Goal: Transaction & Acquisition: Purchase product/service

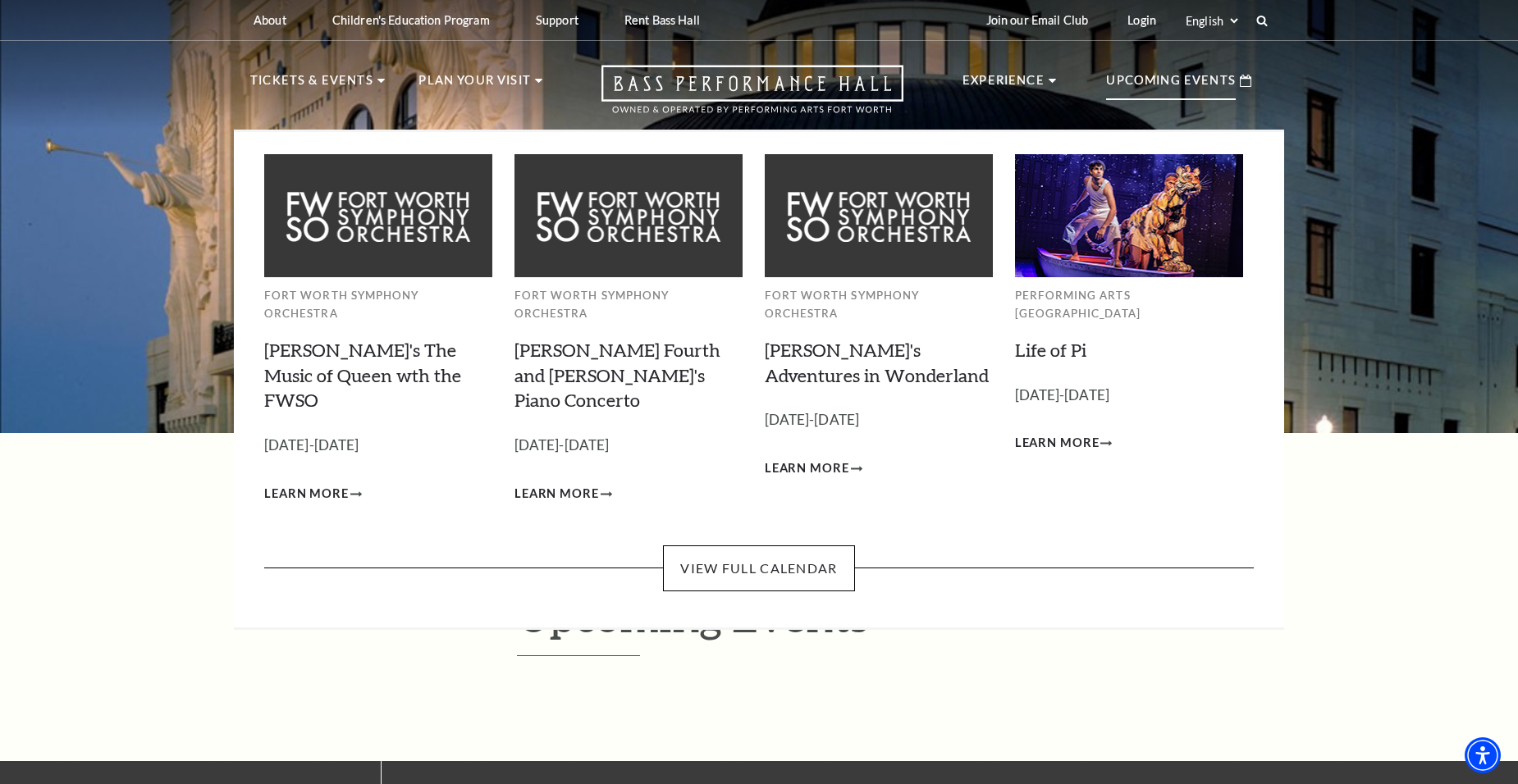
click at [1069, 199] on img at bounding box center [1129, 215] width 228 height 122
click at [832, 546] on link "View Full Calendar" at bounding box center [758, 569] width 191 height 46
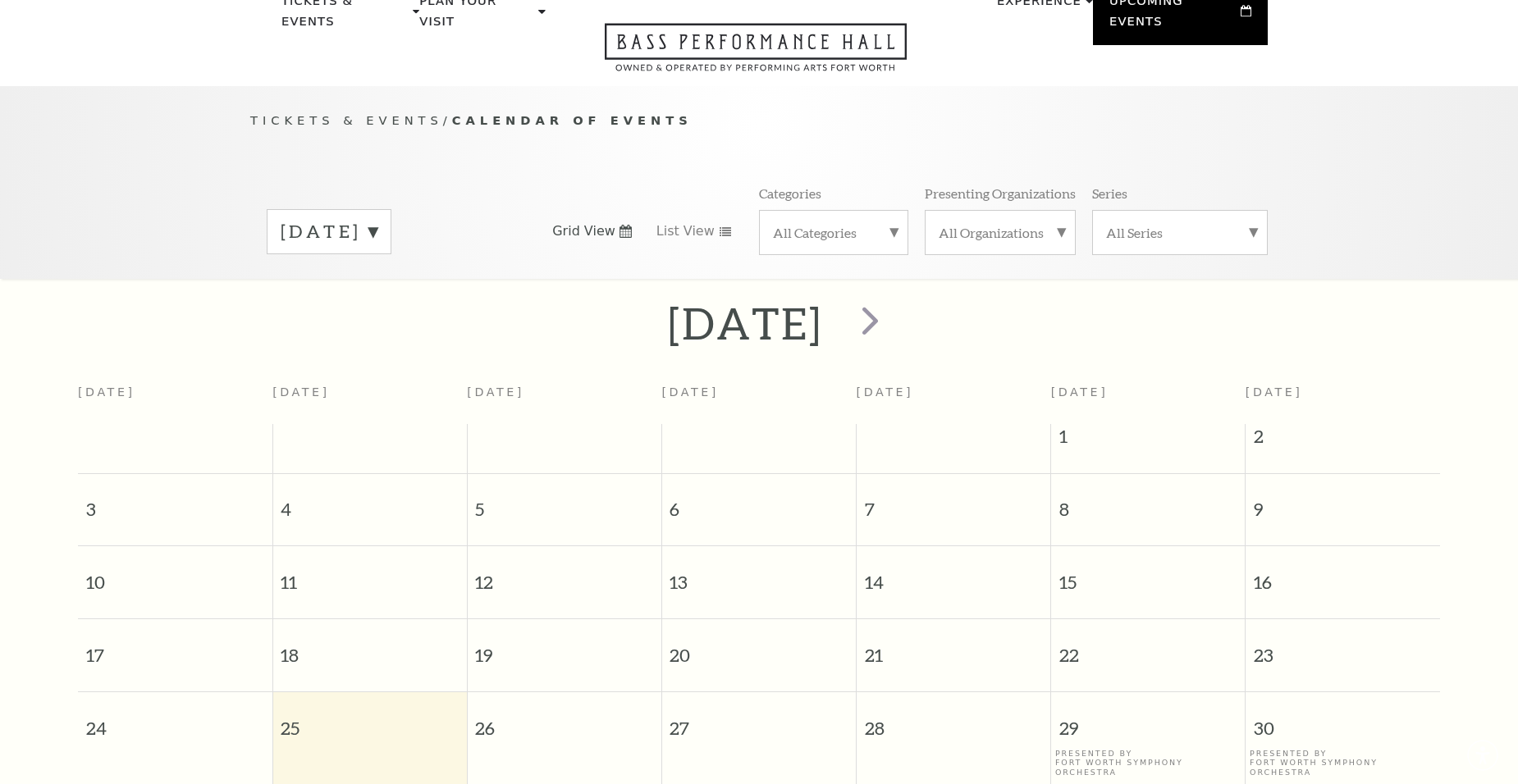
scroll to position [145, 0]
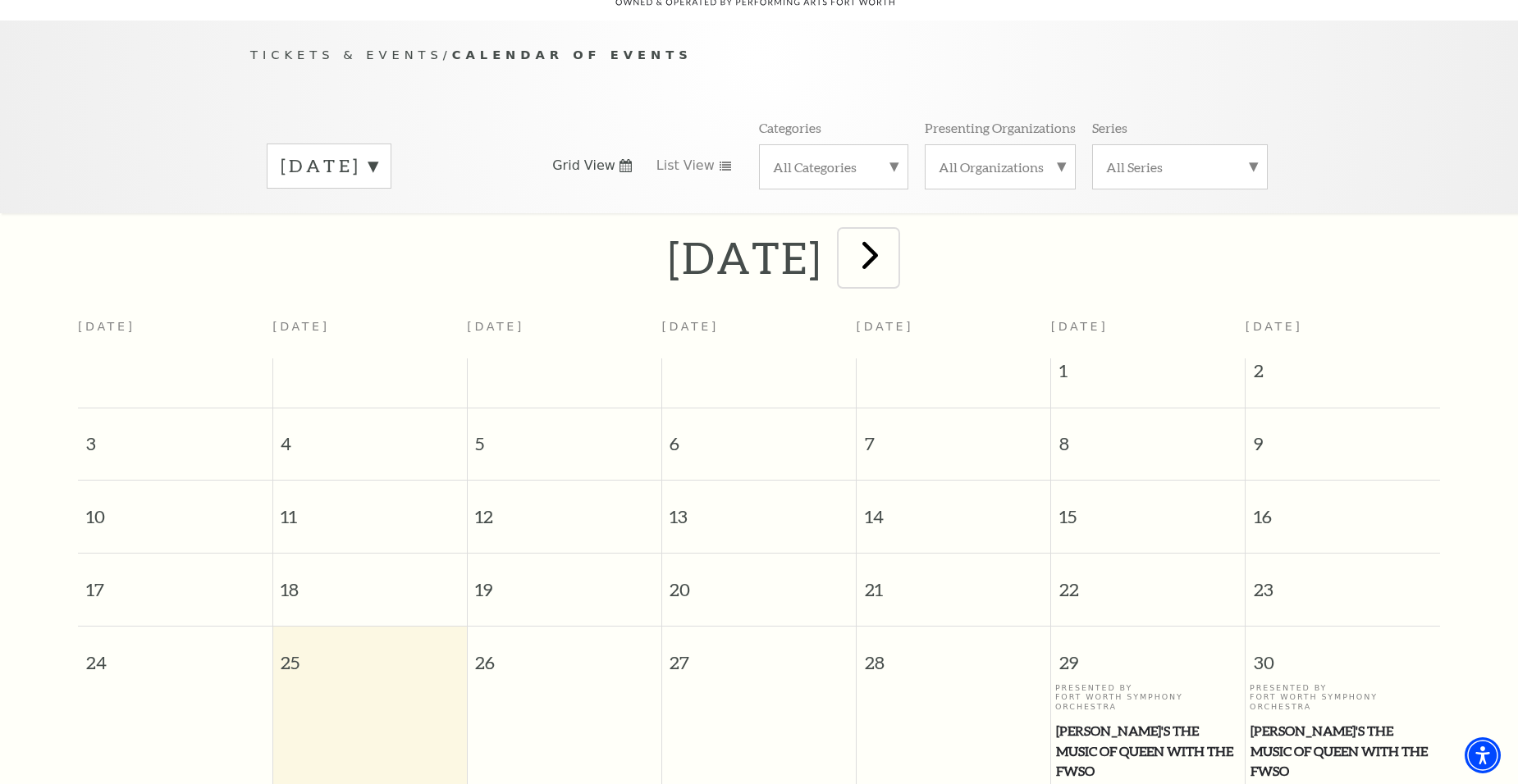
click at [894, 235] on span "next" at bounding box center [870, 254] width 47 height 47
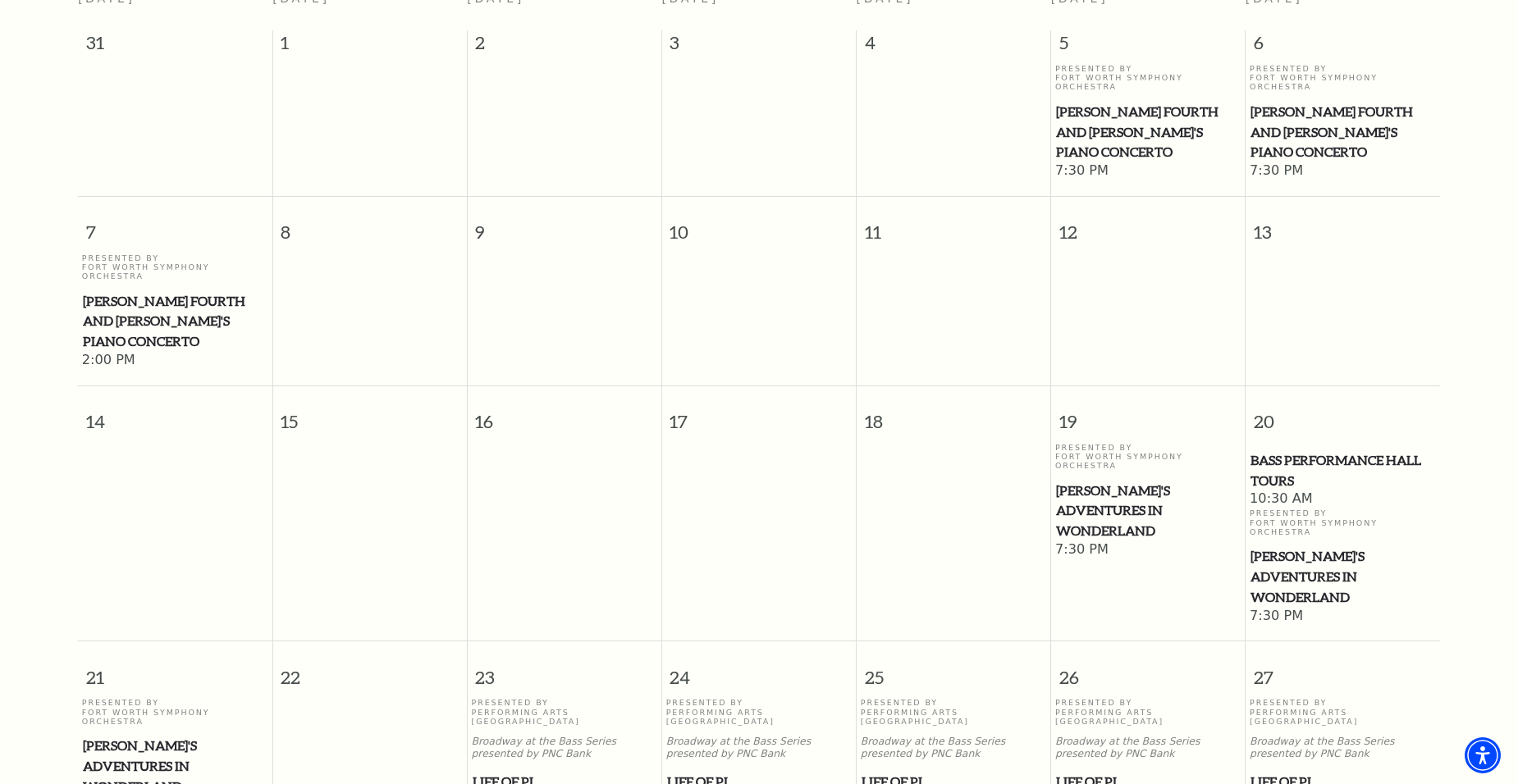
scroll to position [556, 0]
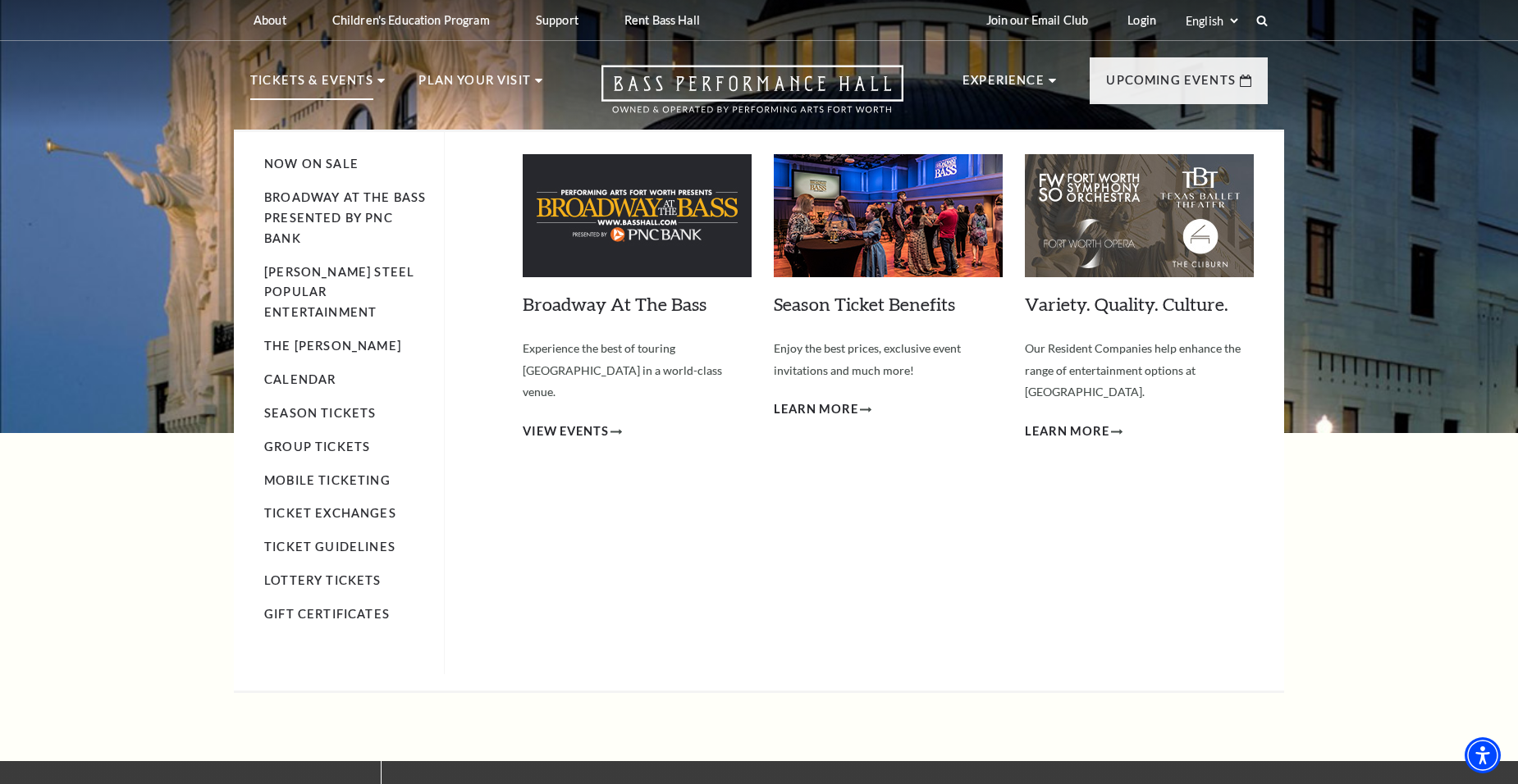
click at [570, 236] on img at bounding box center [637, 215] width 229 height 123
click at [658, 304] on link "Broadway At The Bass" at bounding box center [615, 304] width 184 height 22
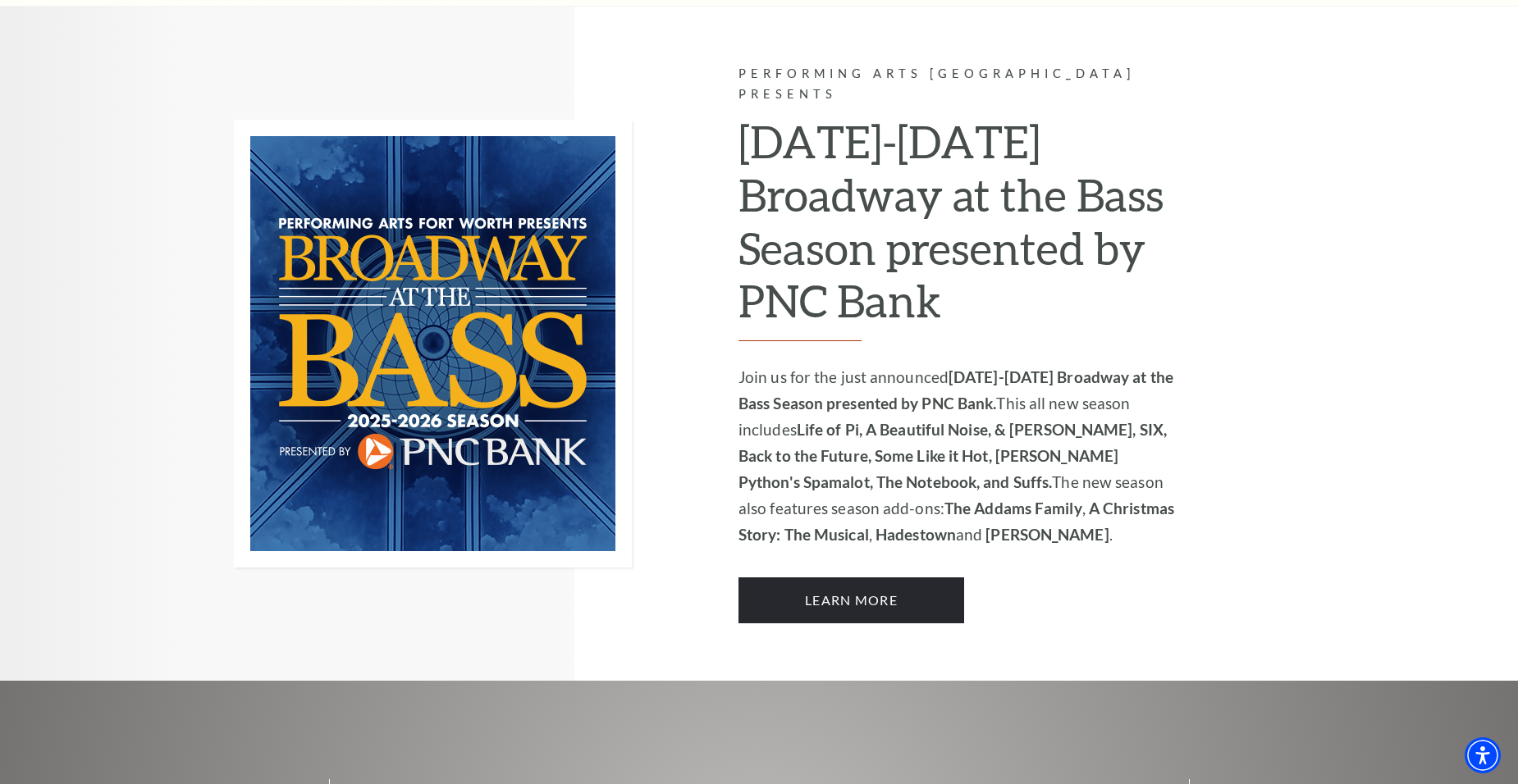
scroll to position [1149, 0]
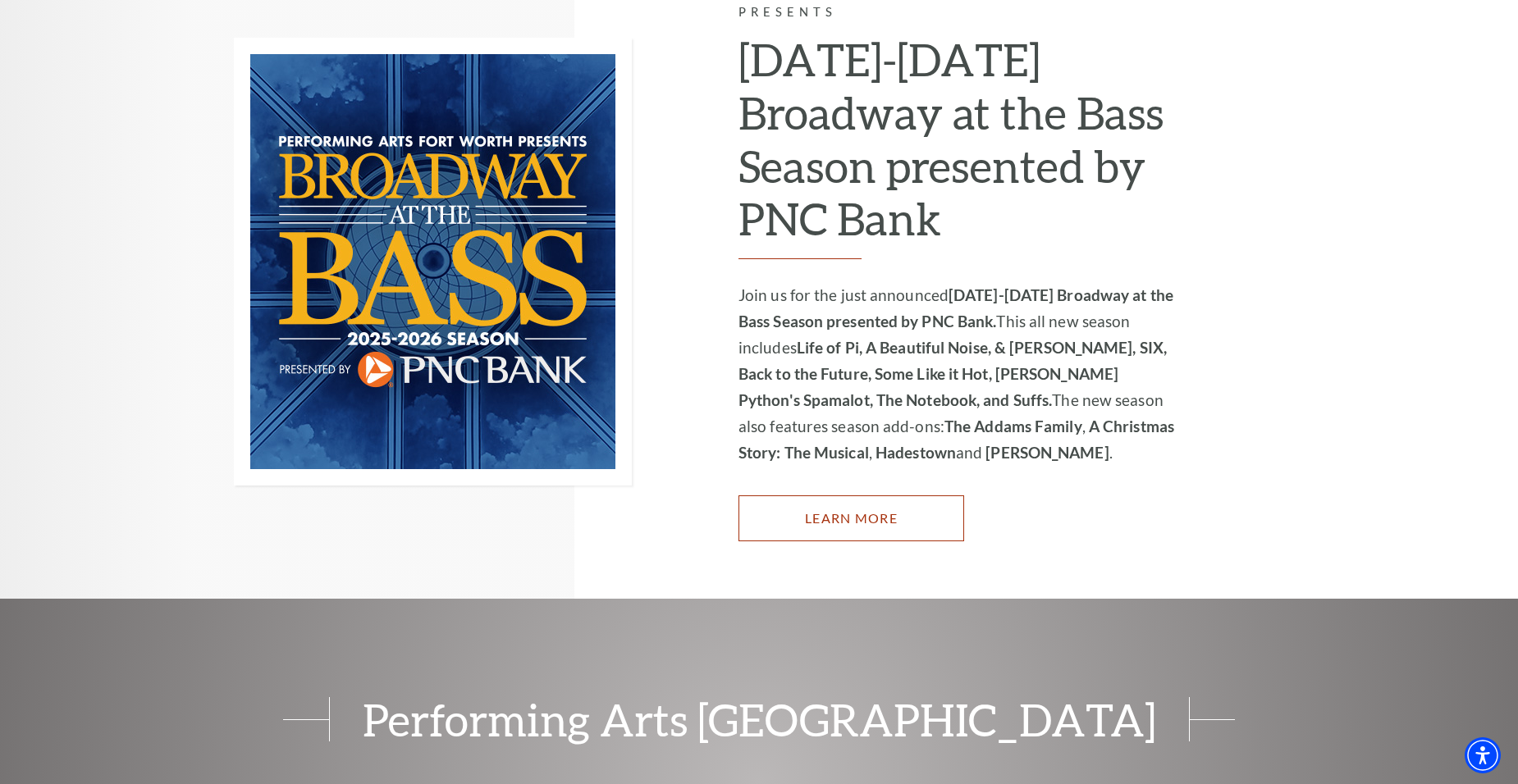
click at [922, 496] on link "Learn More" at bounding box center [852, 519] width 226 height 46
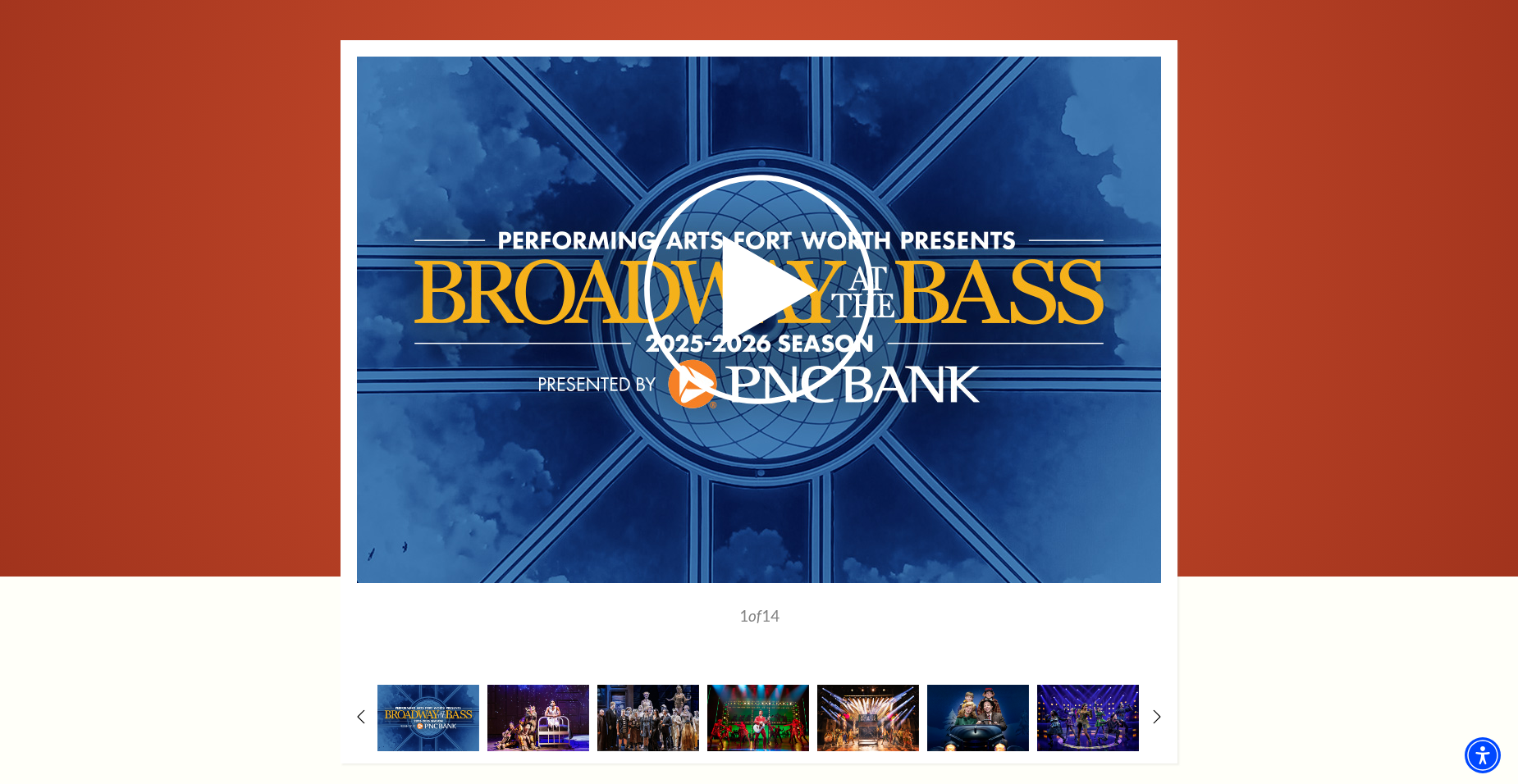
scroll to position [1231, 0]
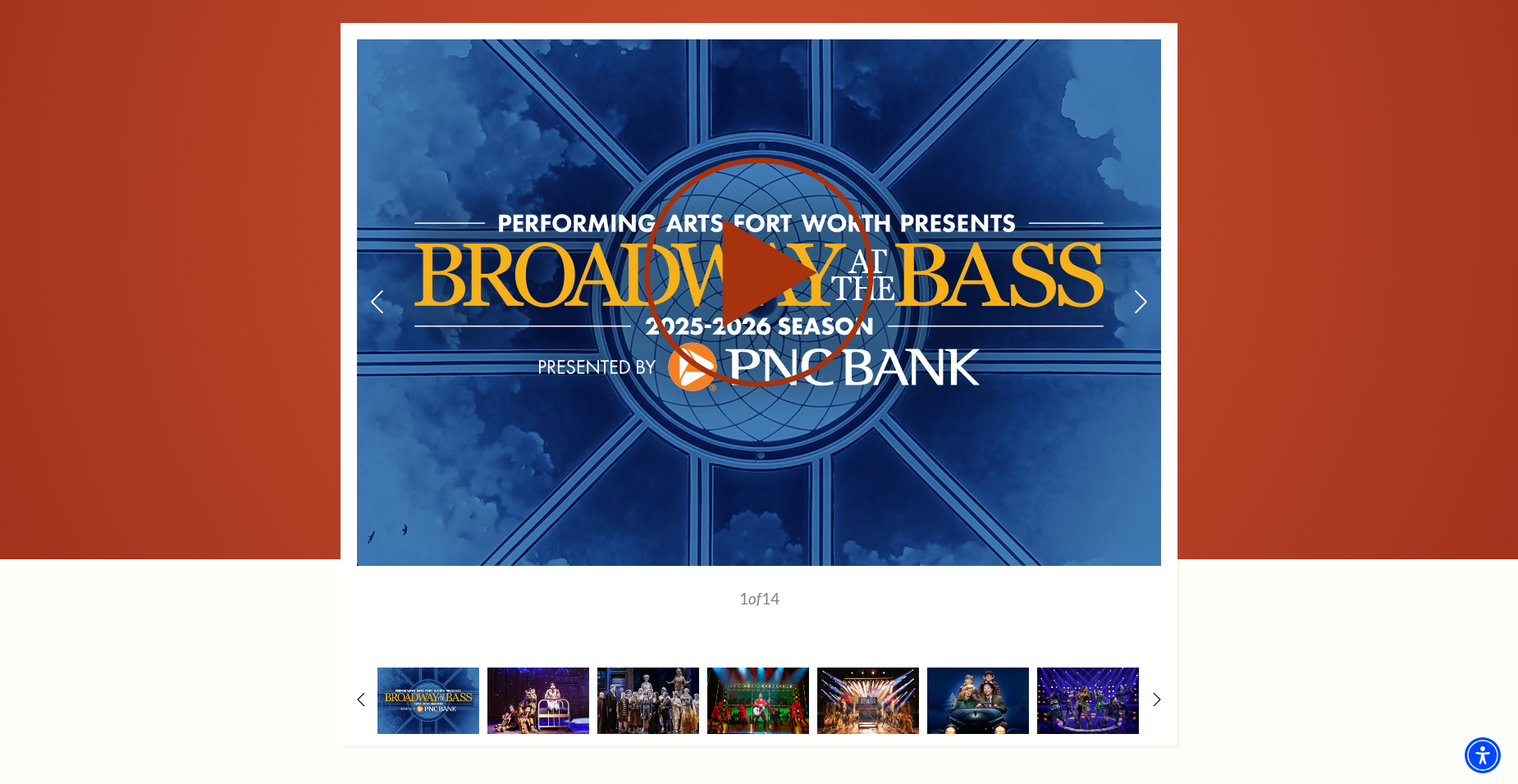
click at [772, 232] on use at bounding box center [759, 273] width 230 height 230
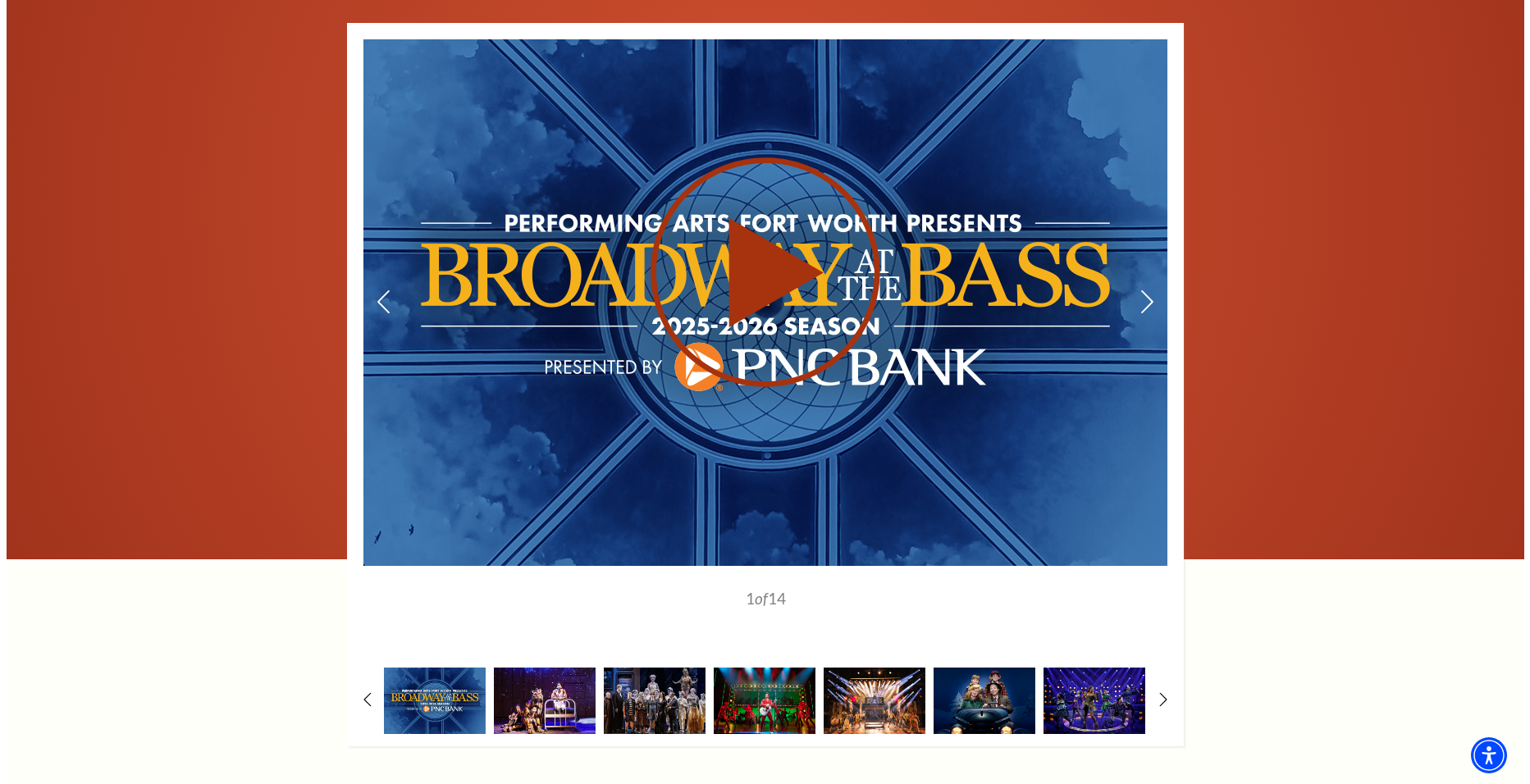
scroll to position [1233, 0]
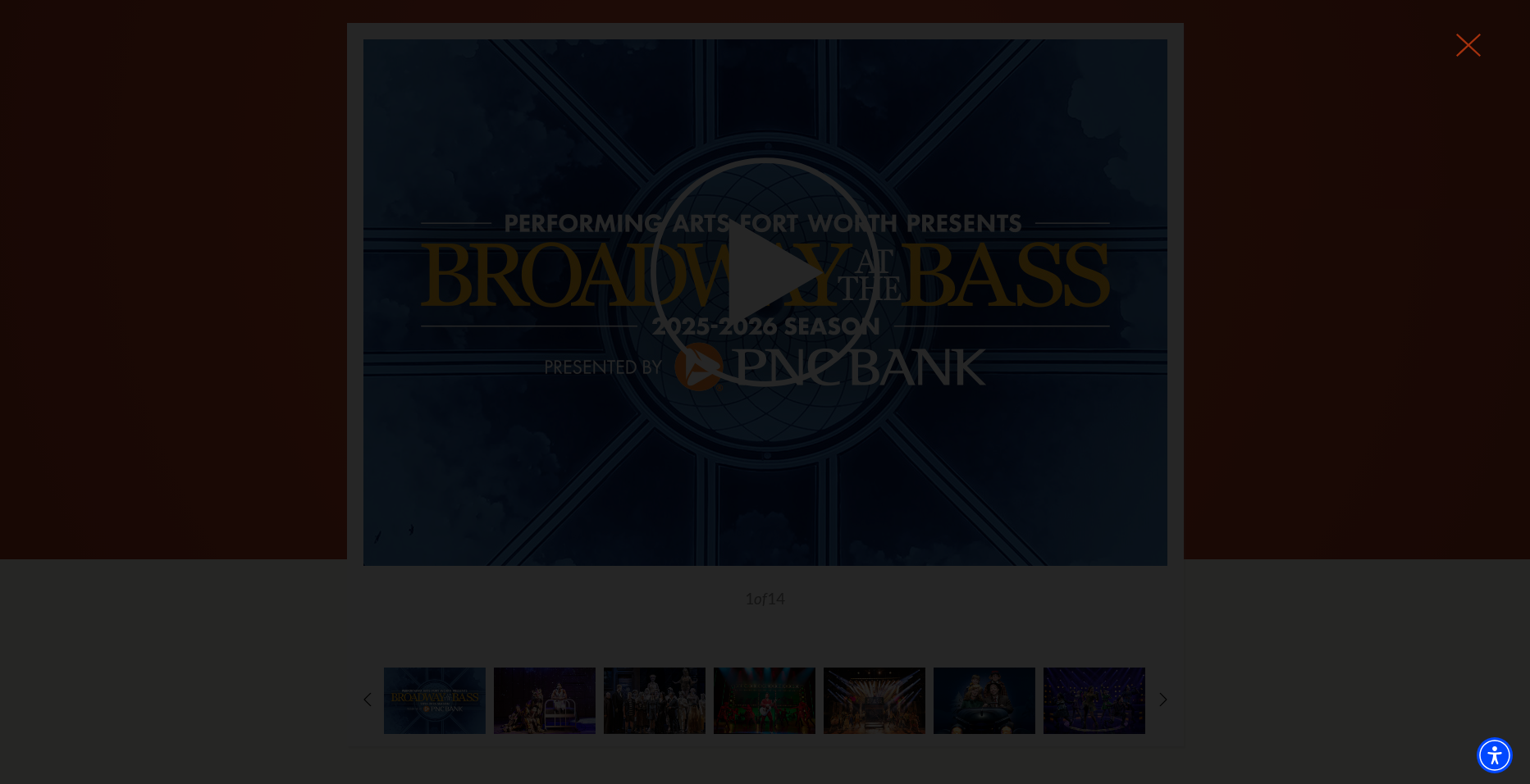
click at [1466, 37] on icon at bounding box center [1469, 45] width 25 height 25
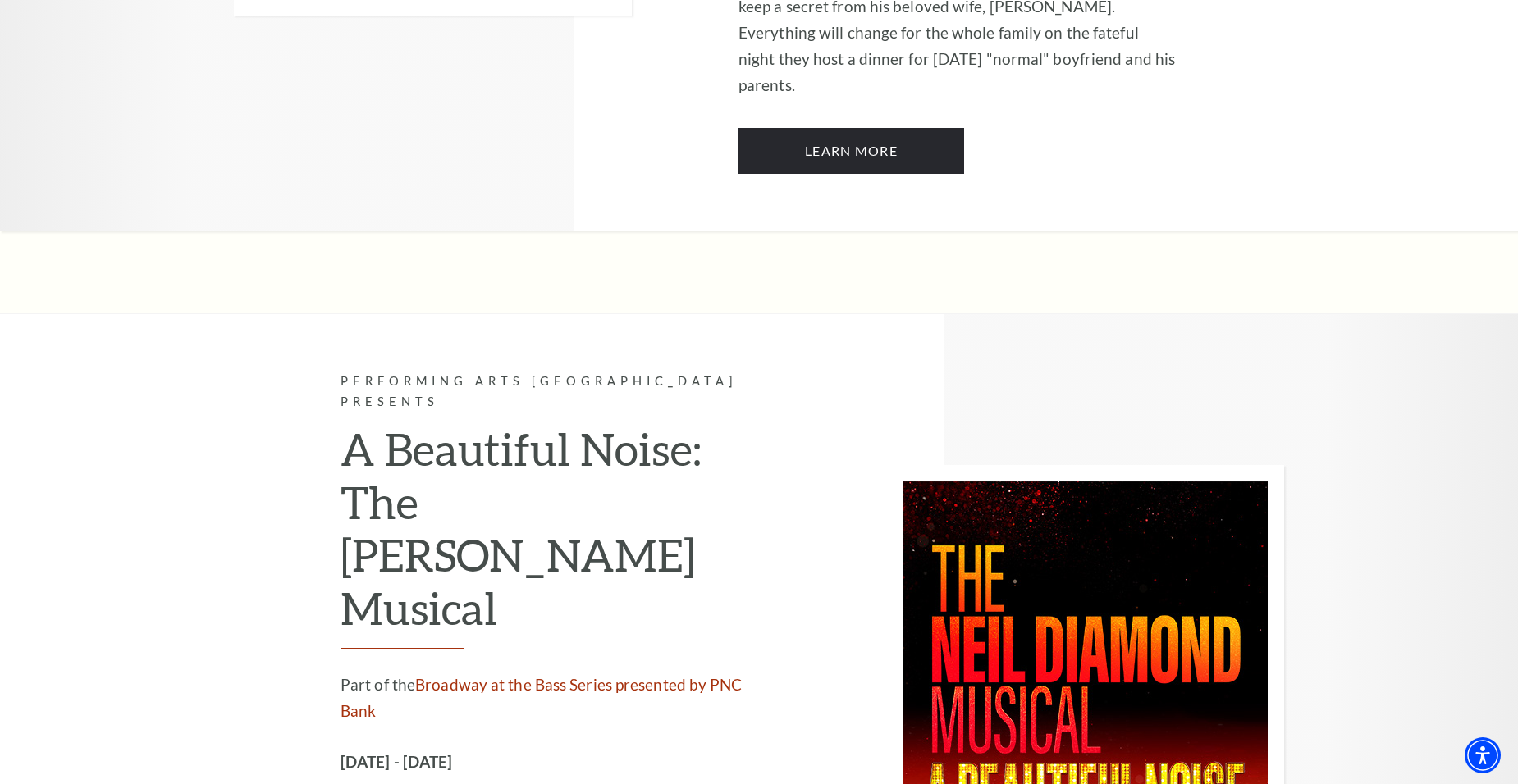
scroll to position [3857, 0]
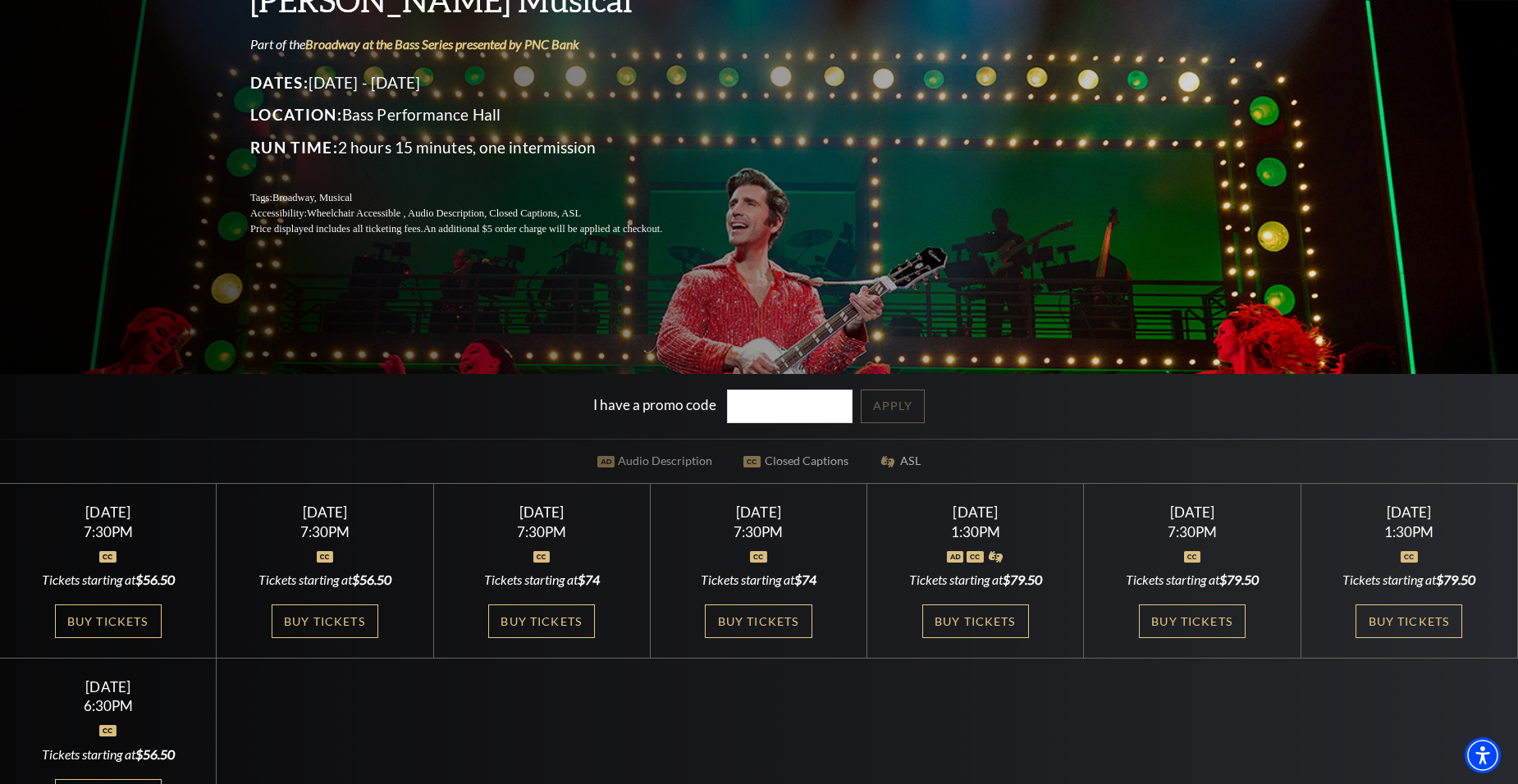
scroll to position [246, 0]
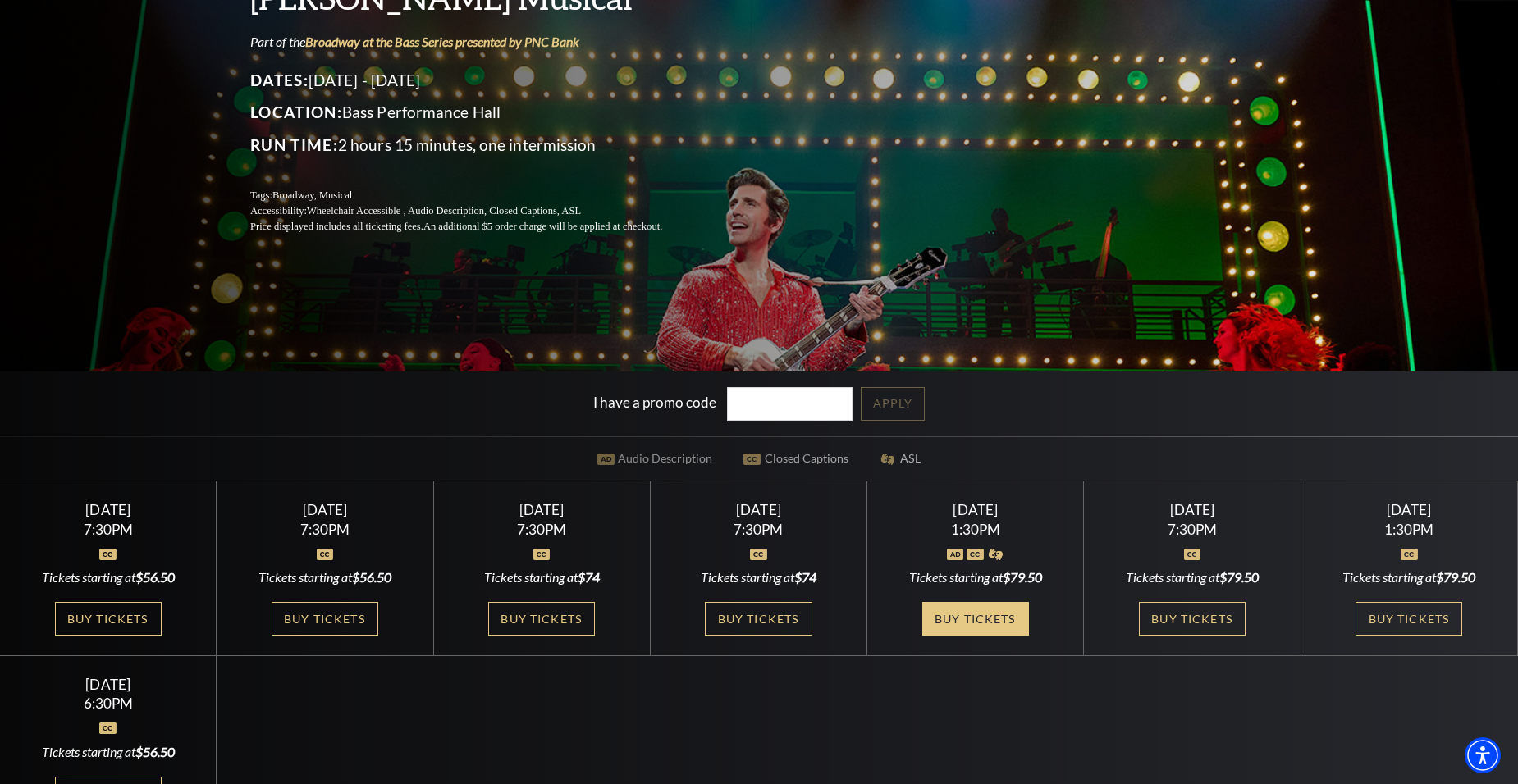
click at [940, 615] on link "Buy Tickets" at bounding box center [975, 619] width 107 height 34
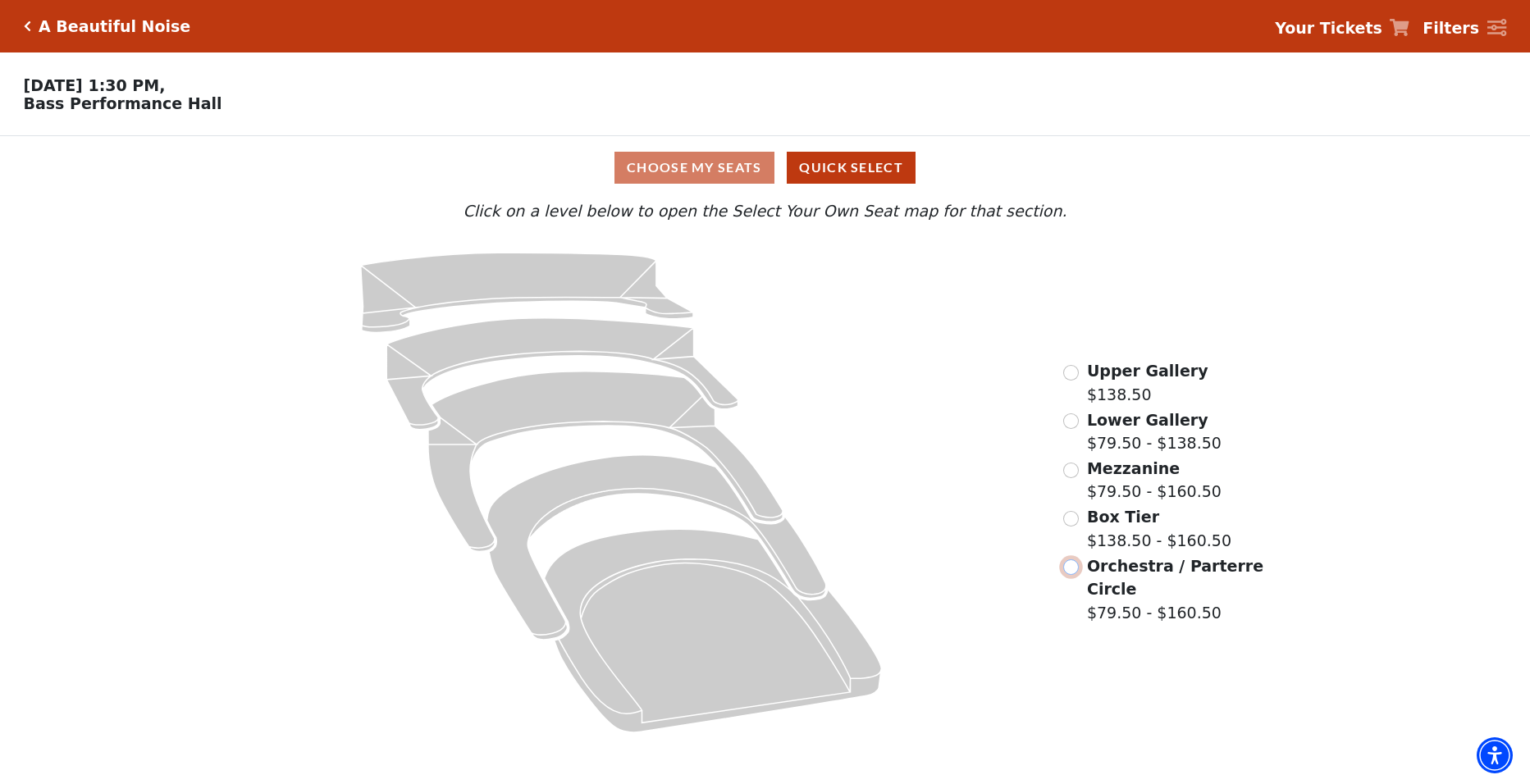
click at [1069, 572] on input "Orchestra / Parterre Circle$79.50 - $160.50\a" at bounding box center [1071, 568] width 16 height 16
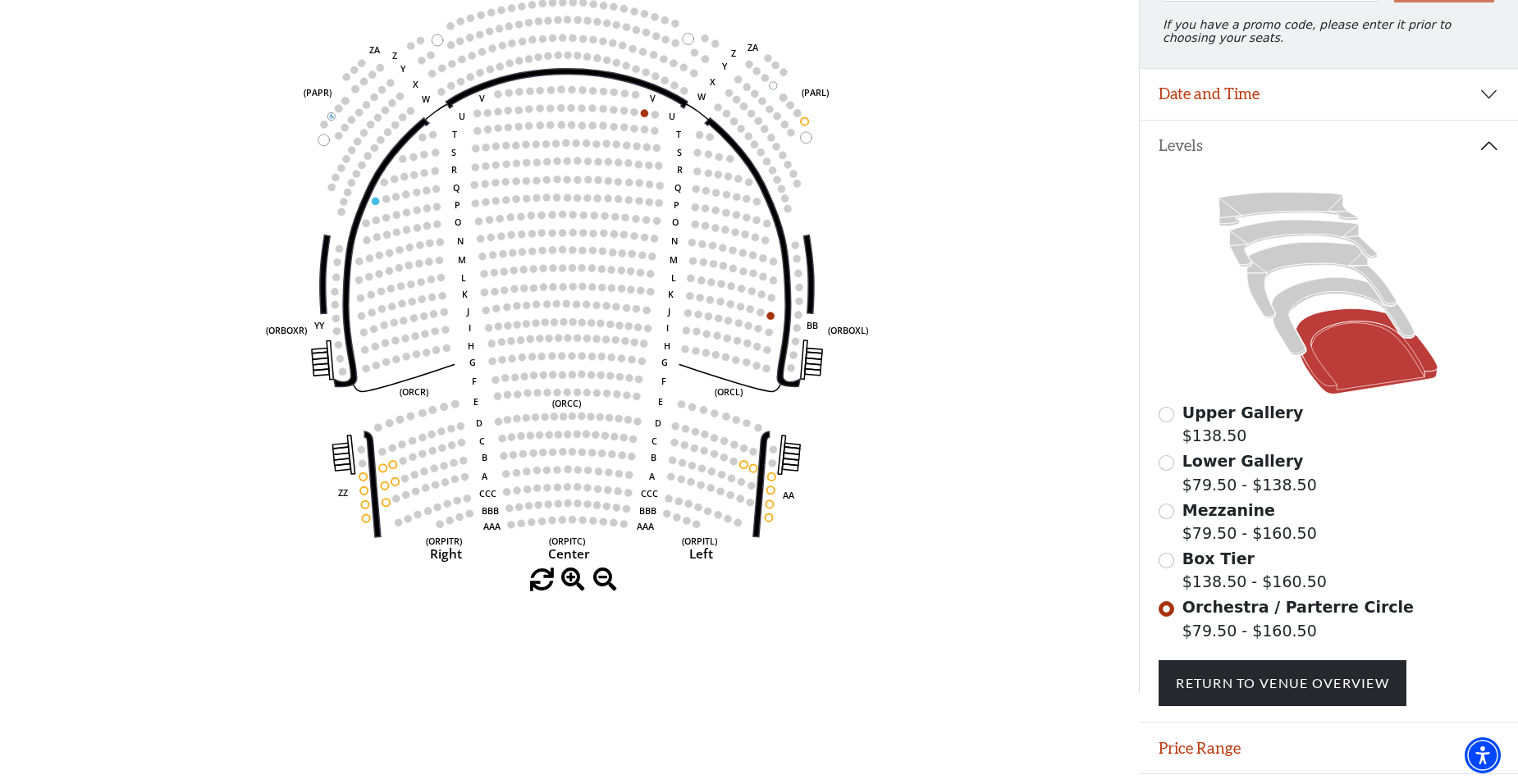
scroll to position [197, 0]
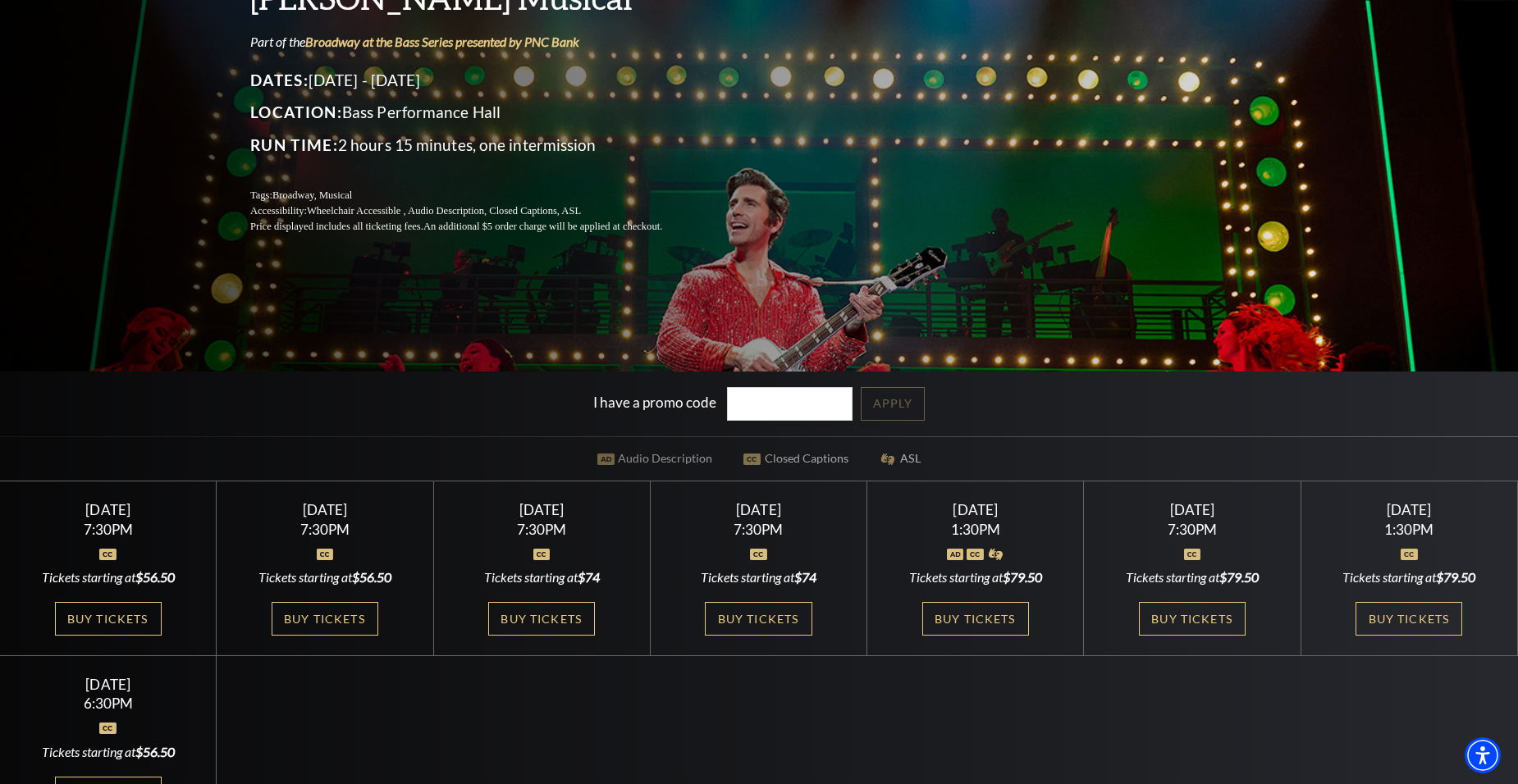
click at [730, 534] on div "7:30PM" at bounding box center [758, 530] width 177 height 14
click at [772, 615] on link "Buy Tickets" at bounding box center [758, 619] width 107 height 34
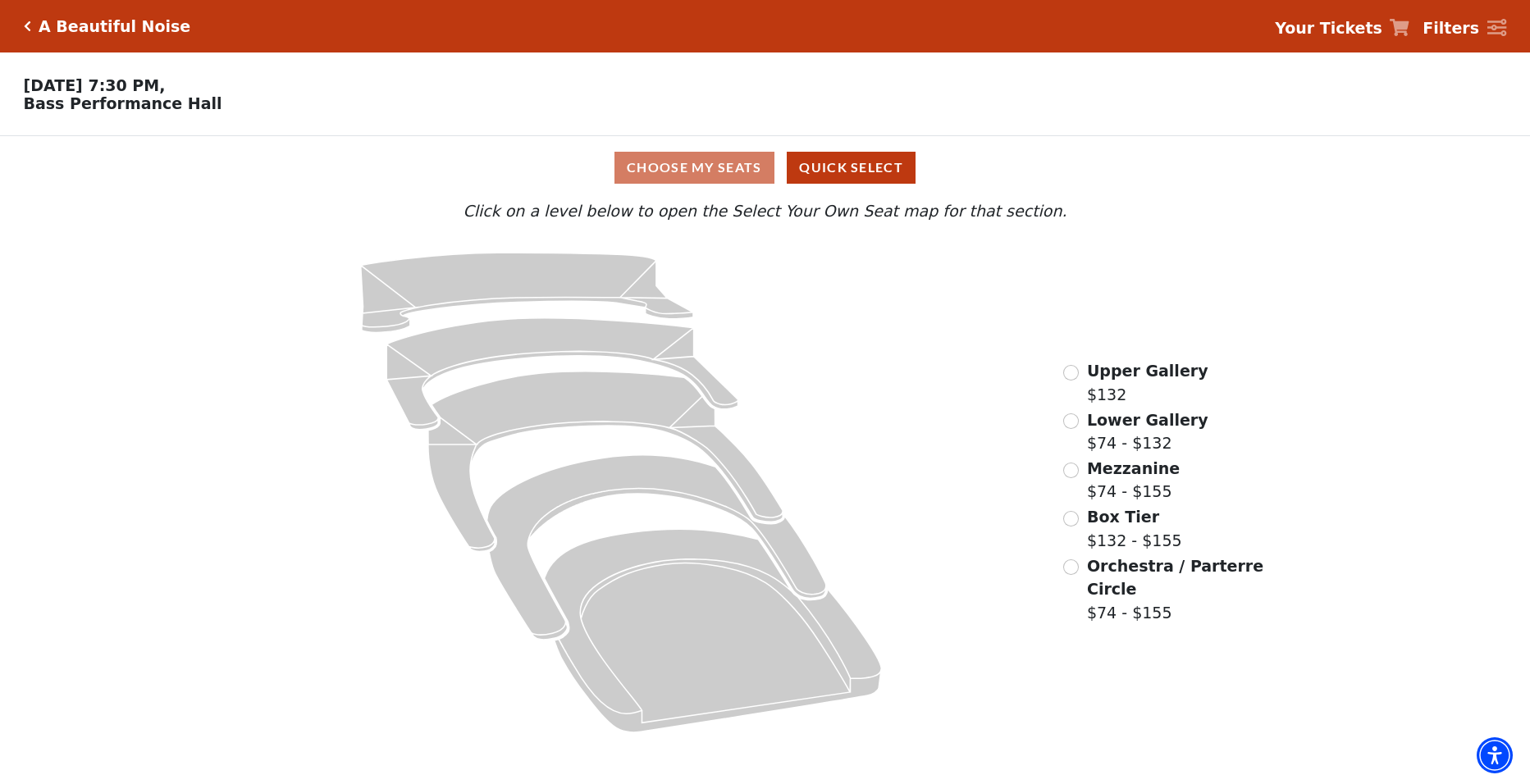
click at [743, 176] on div "Choose My Seats Quick Select" at bounding box center [765, 168] width 1148 height 32
click at [1069, 575] on input "Orchestra / Parterre Circle$74 - $155\a" at bounding box center [1071, 568] width 16 height 16
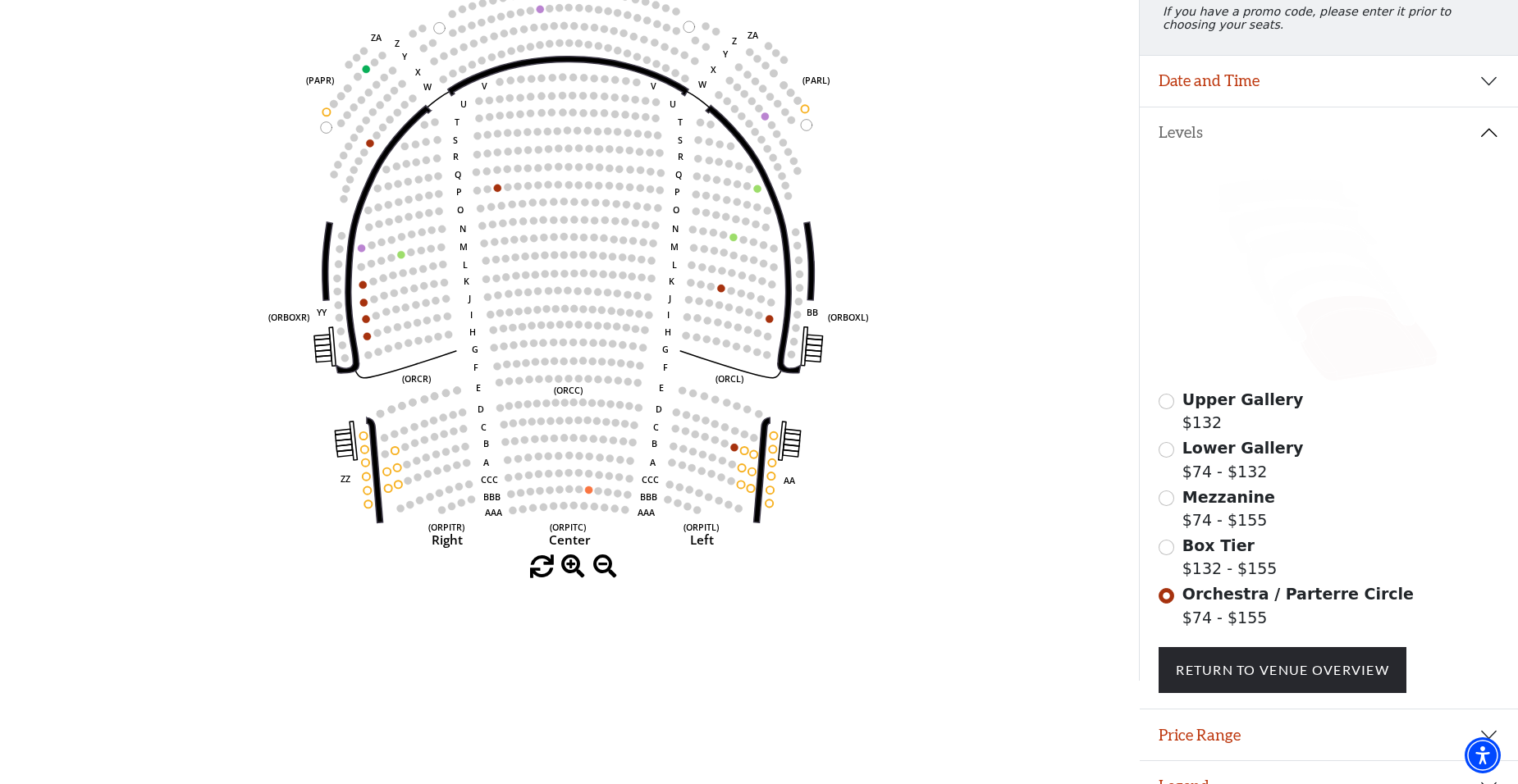
scroll to position [240, 0]
click at [666, 487] on icon "Left (ORPITL) Right (ORPITR) Center (ORPITC) ZZ AA YY BB ZA ZA (ORCL) (ORCR) (O…" at bounding box center [569, 257] width 1025 height 596
click at [681, 490] on circle at bounding box center [679, 486] width 7 height 7
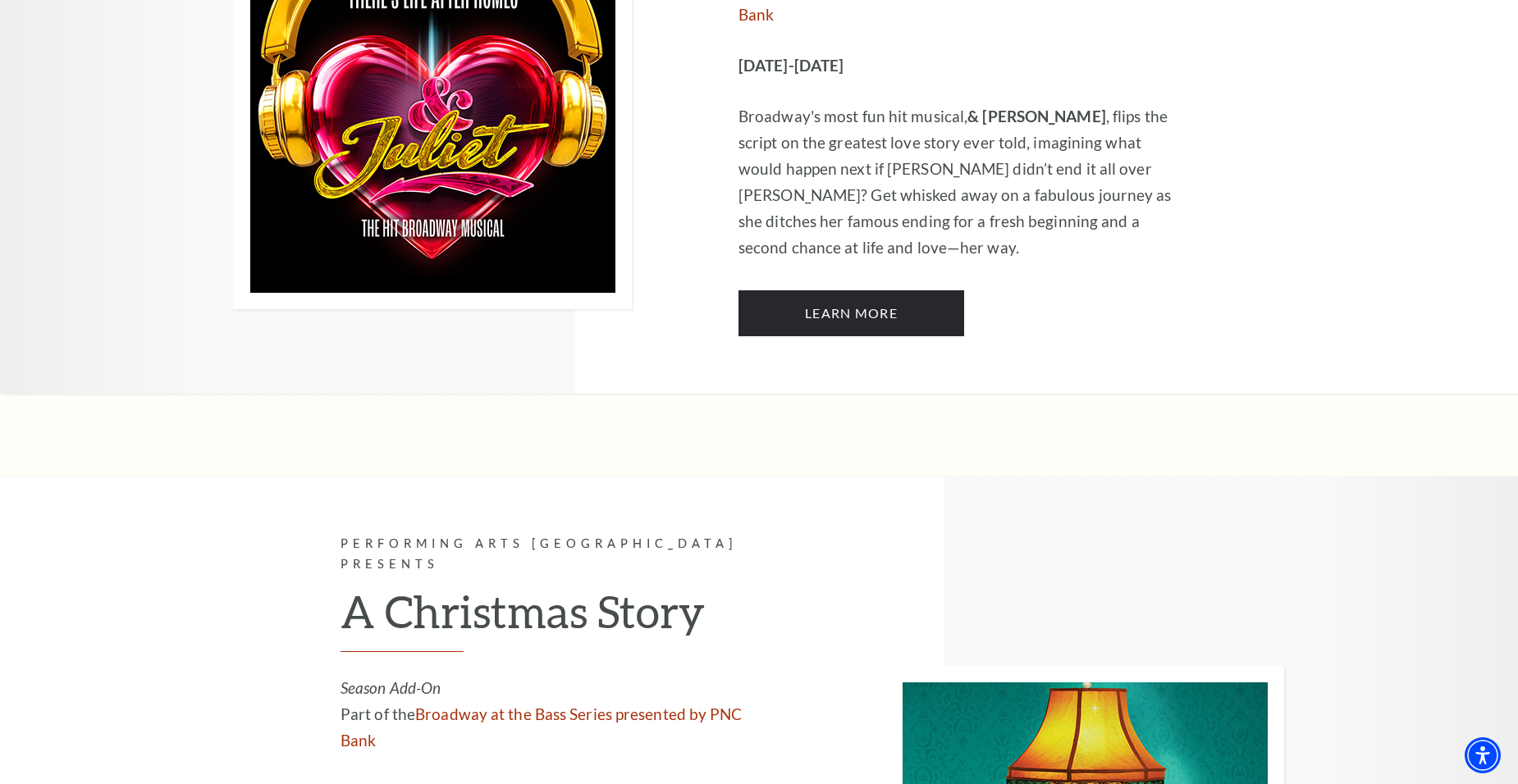
scroll to position [5170, 0]
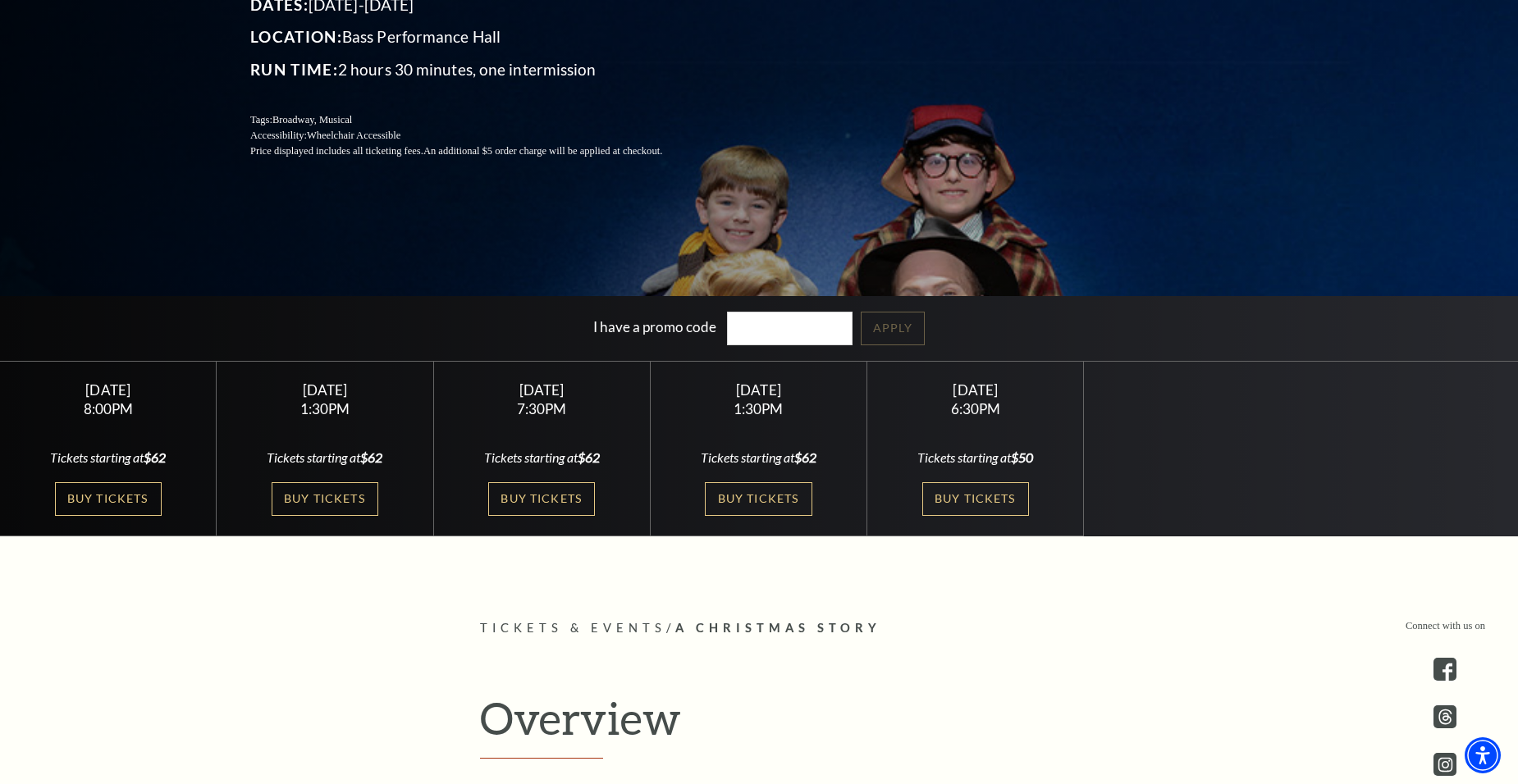
scroll to position [328, 0]
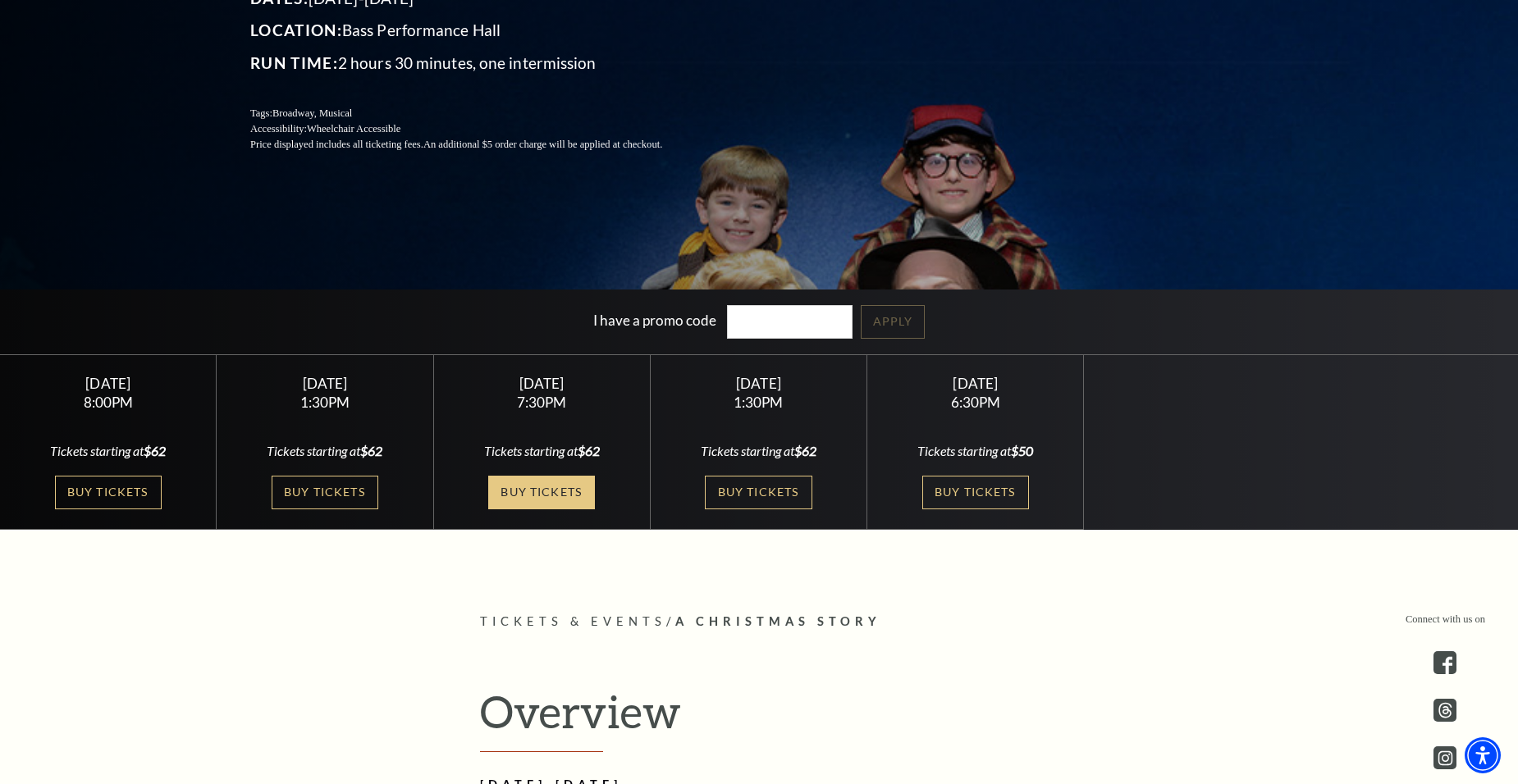
click at [536, 491] on link "Buy Tickets" at bounding box center [541, 493] width 107 height 34
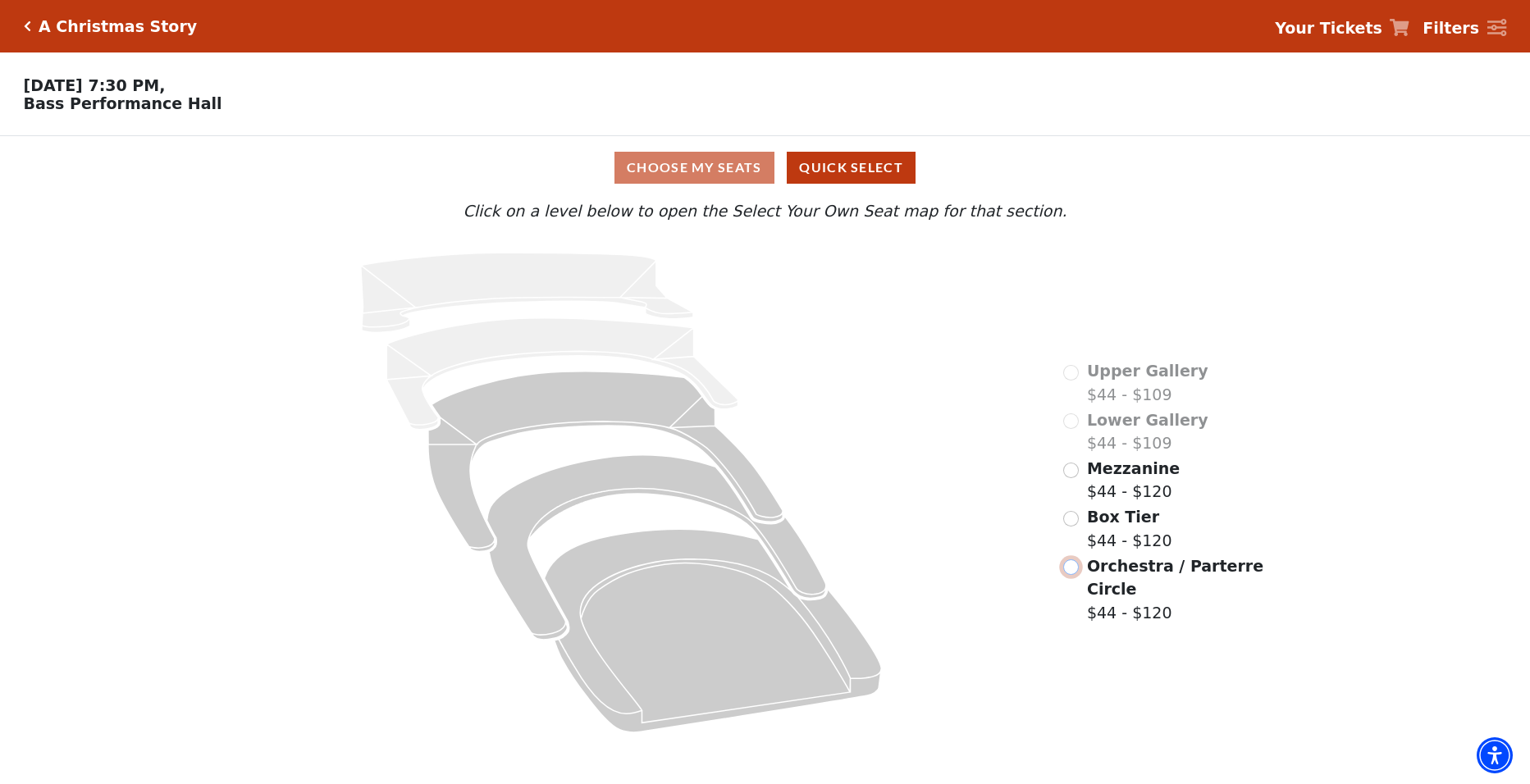
click at [1071, 560] on input "Orchestra / Parterre Circle$44 - $120\a" at bounding box center [1071, 568] width 16 height 16
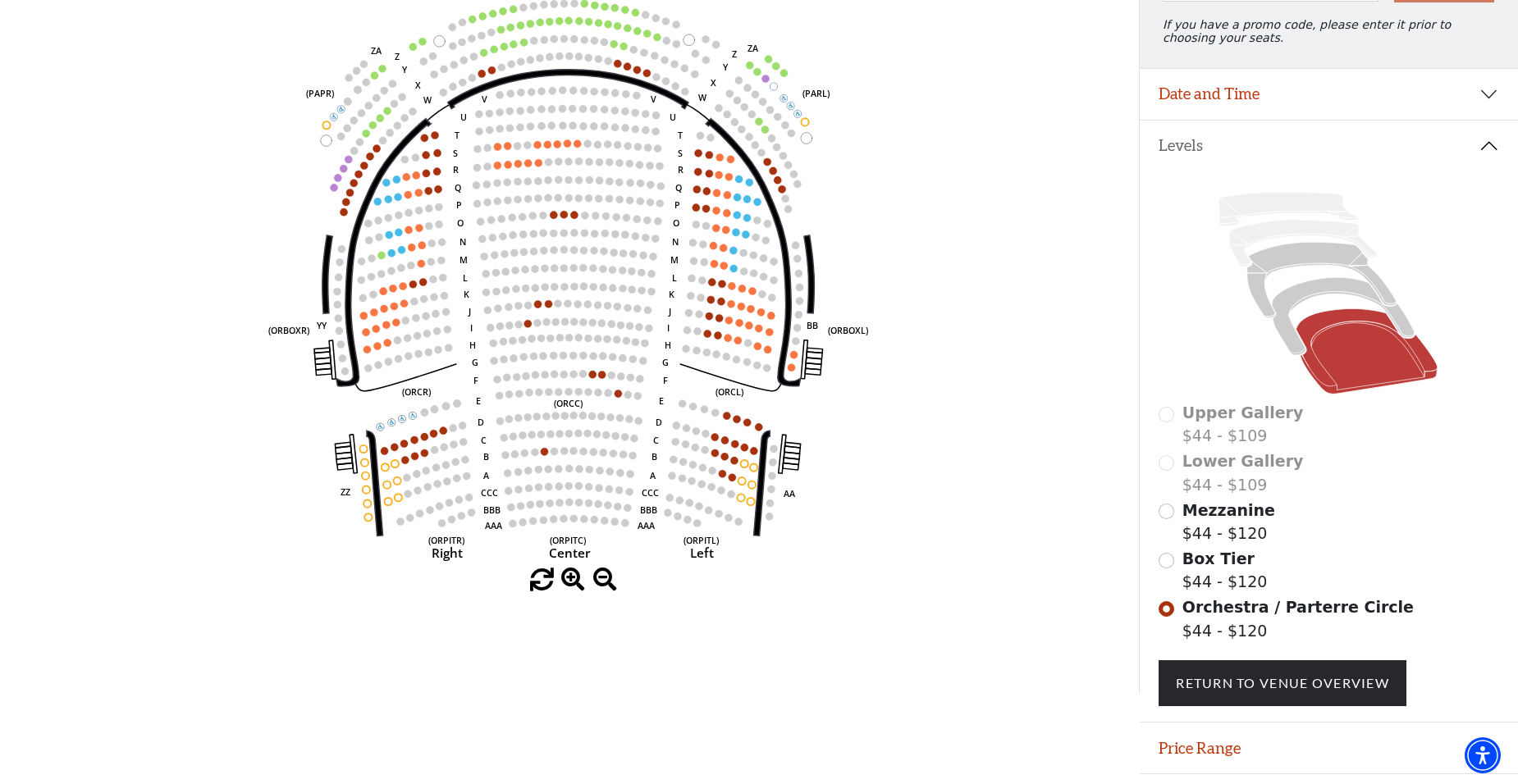
scroll to position [240, 0]
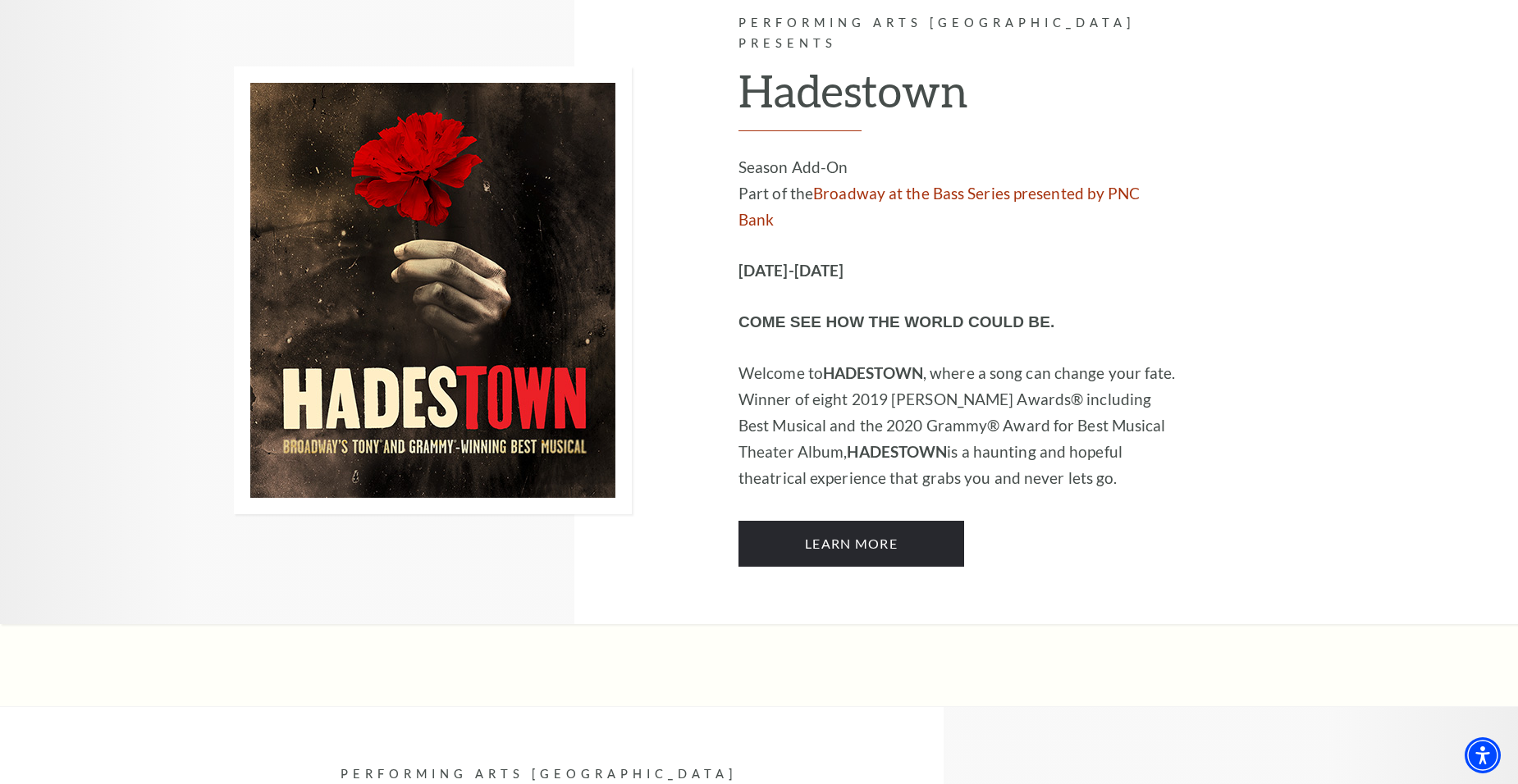
scroll to position [9847, 0]
